Goal: Information Seeking & Learning: Check status

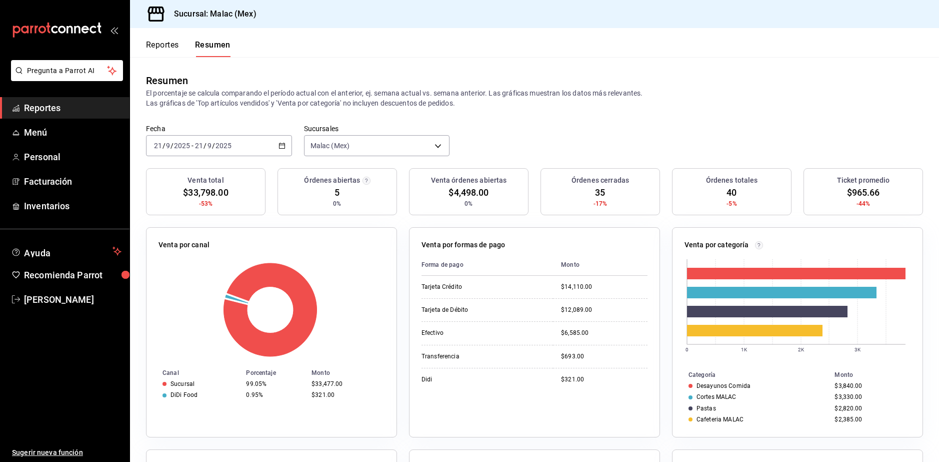
click at [156, 49] on button "Reportes" at bounding box center [162, 48] width 33 height 17
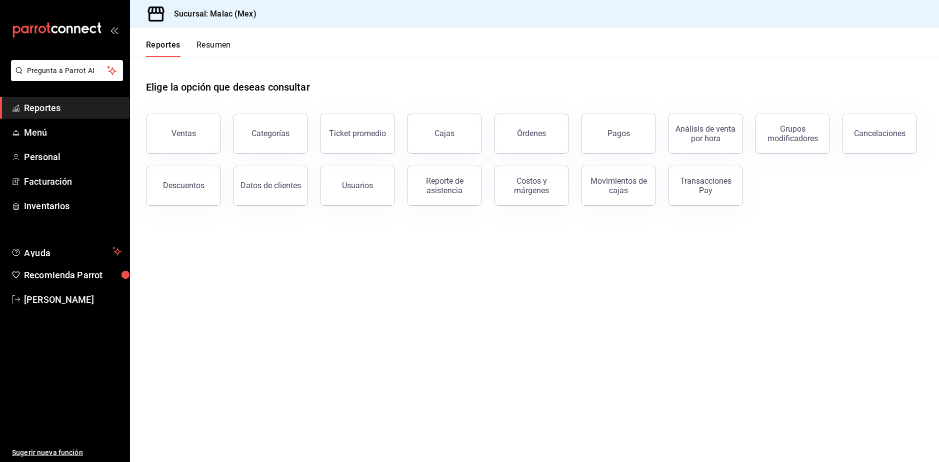
click at [179, 137] on div "Ventas" at bounding box center [184, 134] width 25 height 10
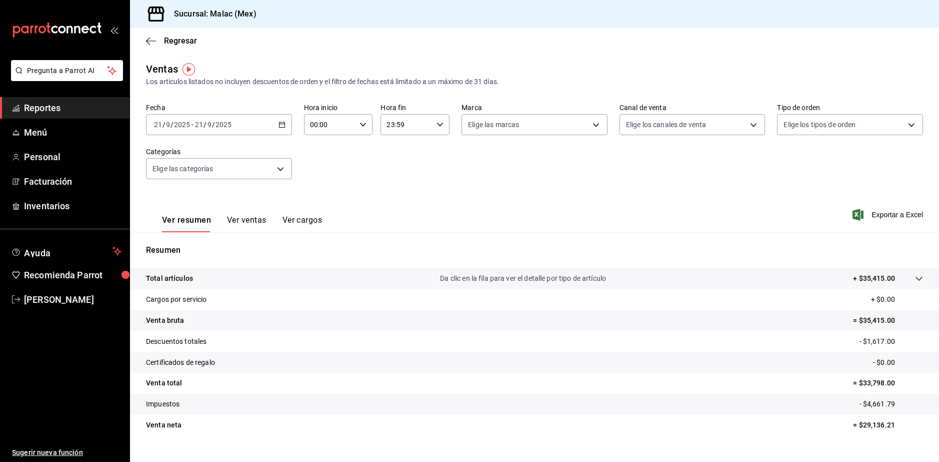
click at [347, 123] on input "00:00" at bounding box center [330, 125] width 52 height 20
click at [319, 188] on span "08" at bounding box center [320, 192] width 18 height 8
type input "08:00"
click at [451, 208] on div at bounding box center [469, 231] width 939 height 462
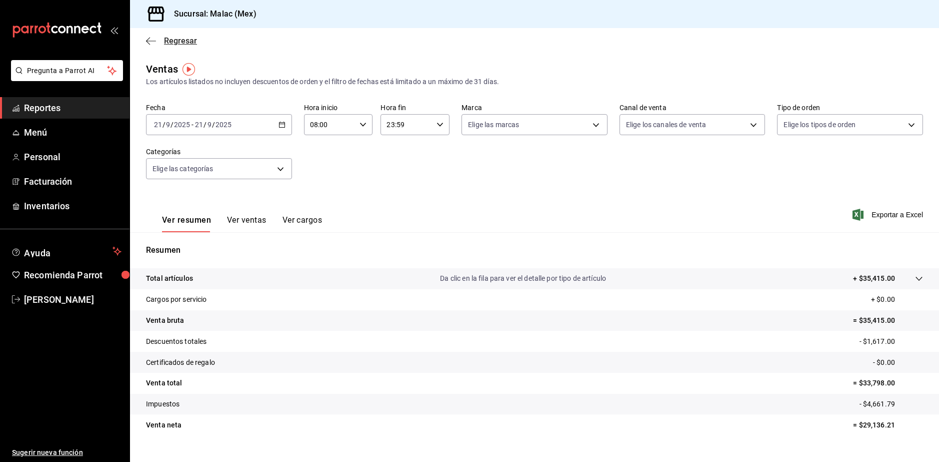
click at [164, 44] on span "Regresar" at bounding box center [180, 41] width 33 height 10
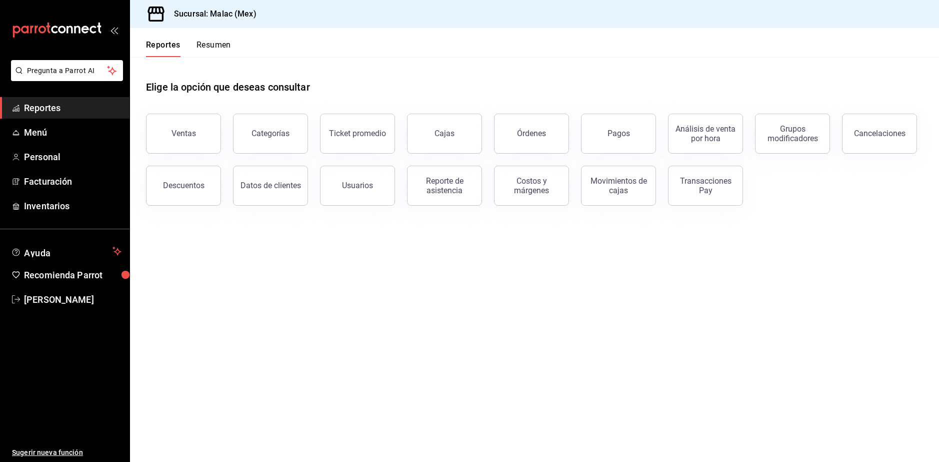
click at [216, 42] on button "Resumen" at bounding box center [214, 48] width 35 height 17
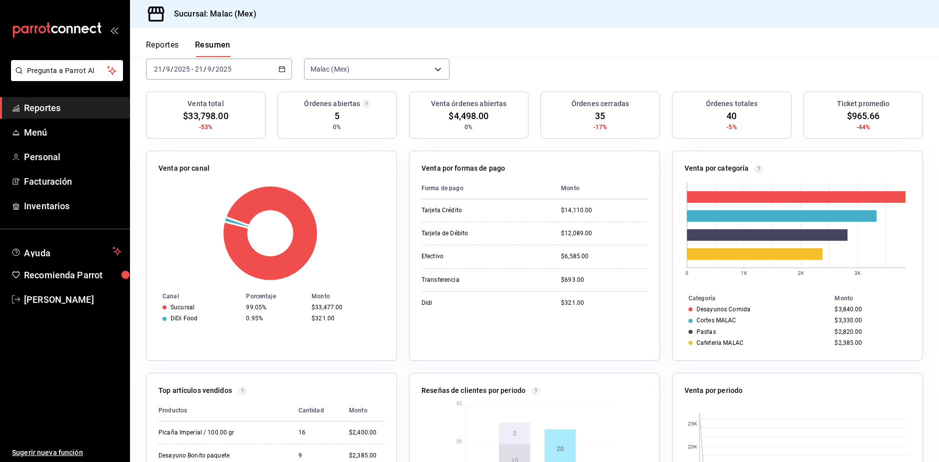
scroll to position [64, 0]
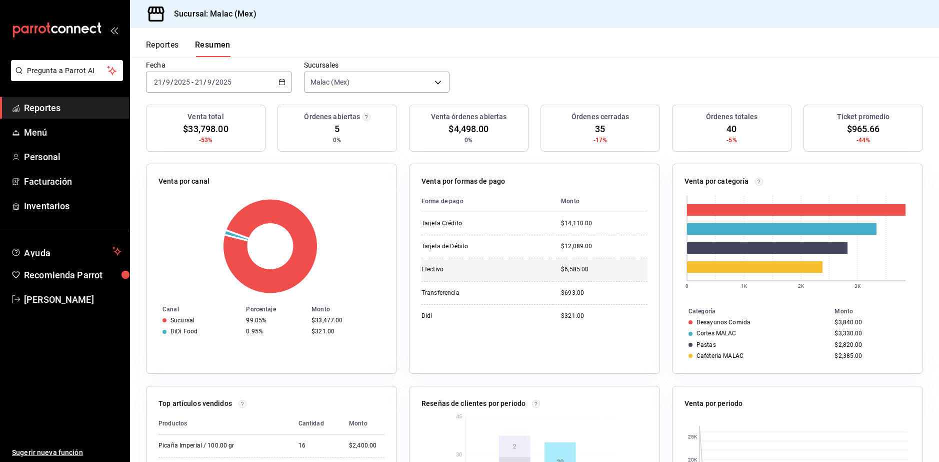
click at [516, 264] on td "Efectivo" at bounding box center [488, 269] width 132 height 23
click at [585, 291] on div "$693.00" at bounding box center [604, 293] width 87 height 9
click at [571, 321] on td "$321.00" at bounding box center [600, 315] width 95 height 23
click at [538, 293] on td "Transferencia" at bounding box center [488, 292] width 132 height 23
click at [534, 312] on td "Didi" at bounding box center [488, 315] width 132 height 23
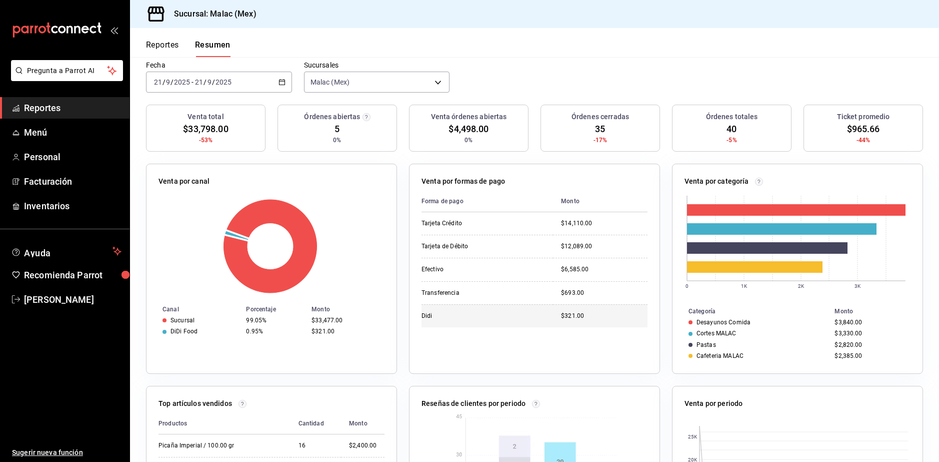
click at [508, 311] on td "Didi" at bounding box center [488, 315] width 132 height 23
click at [578, 245] on div "$12,089.00" at bounding box center [604, 246] width 87 height 9
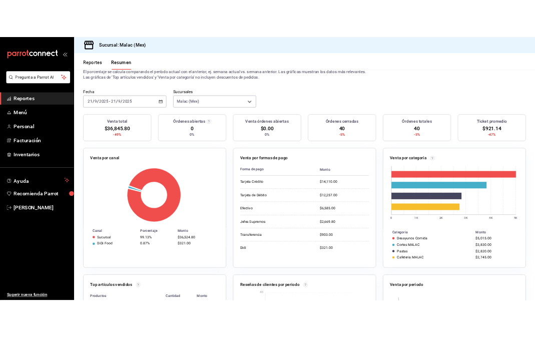
scroll to position [50, 0]
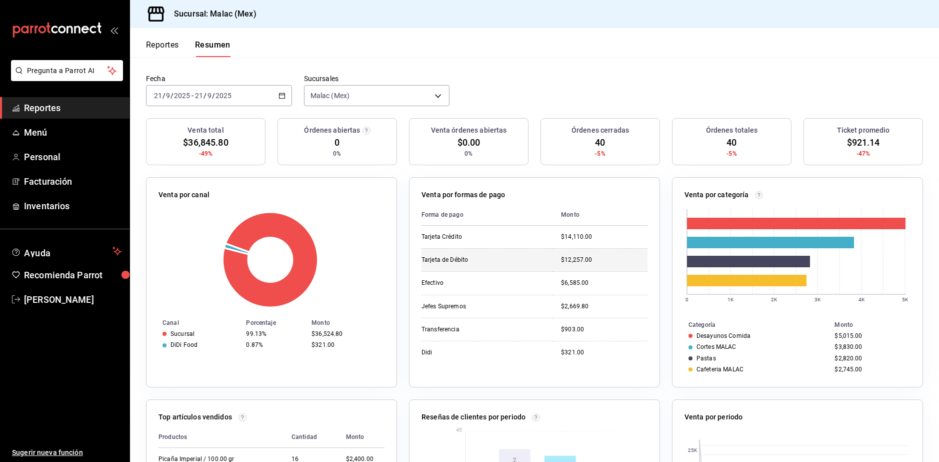
click at [568, 266] on td "$12,257.00" at bounding box center [600, 259] width 95 height 23
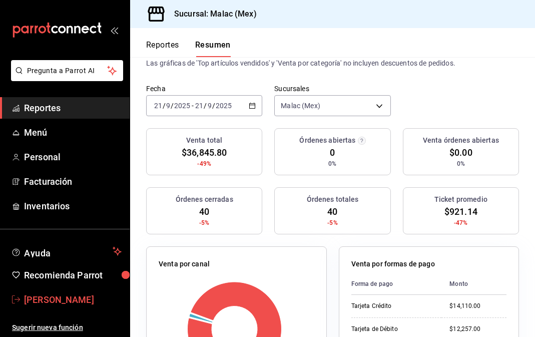
click at [63, 293] on span "[PERSON_NAME]" at bounding box center [73, 300] width 98 height 14
